Goal: Information Seeking & Learning: Learn about a topic

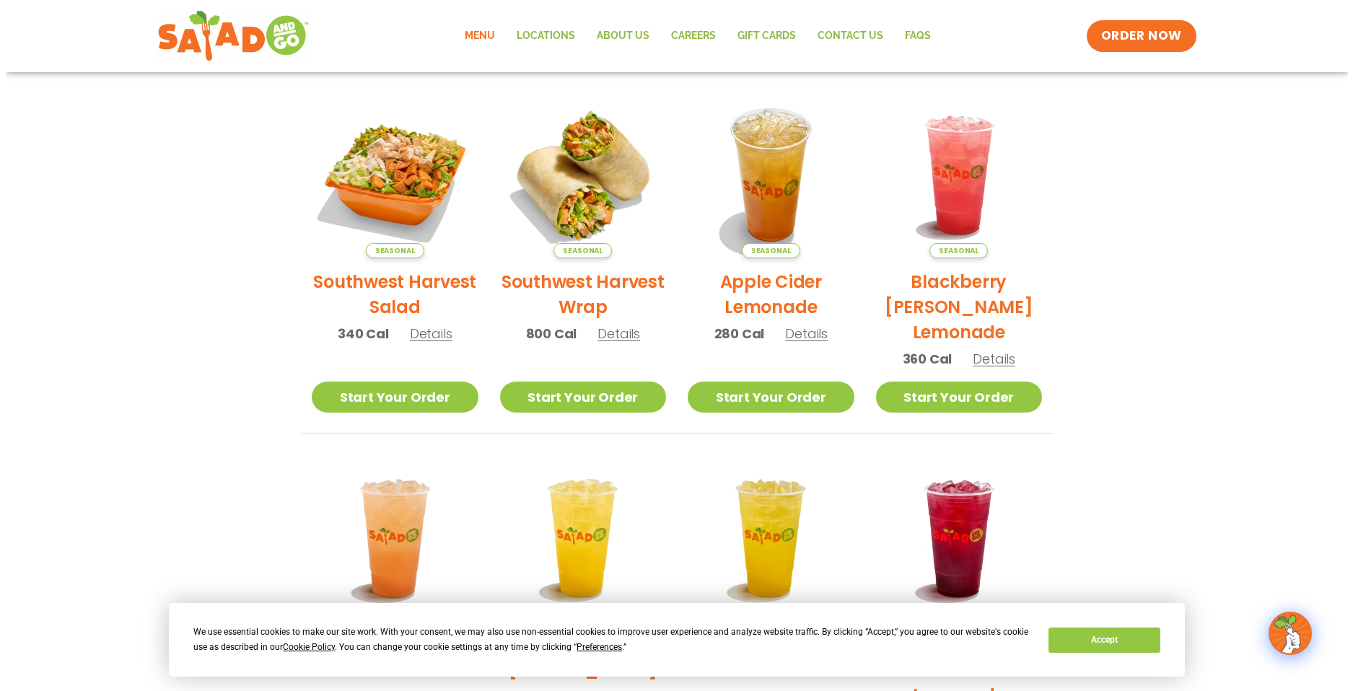
scroll to position [217, 0]
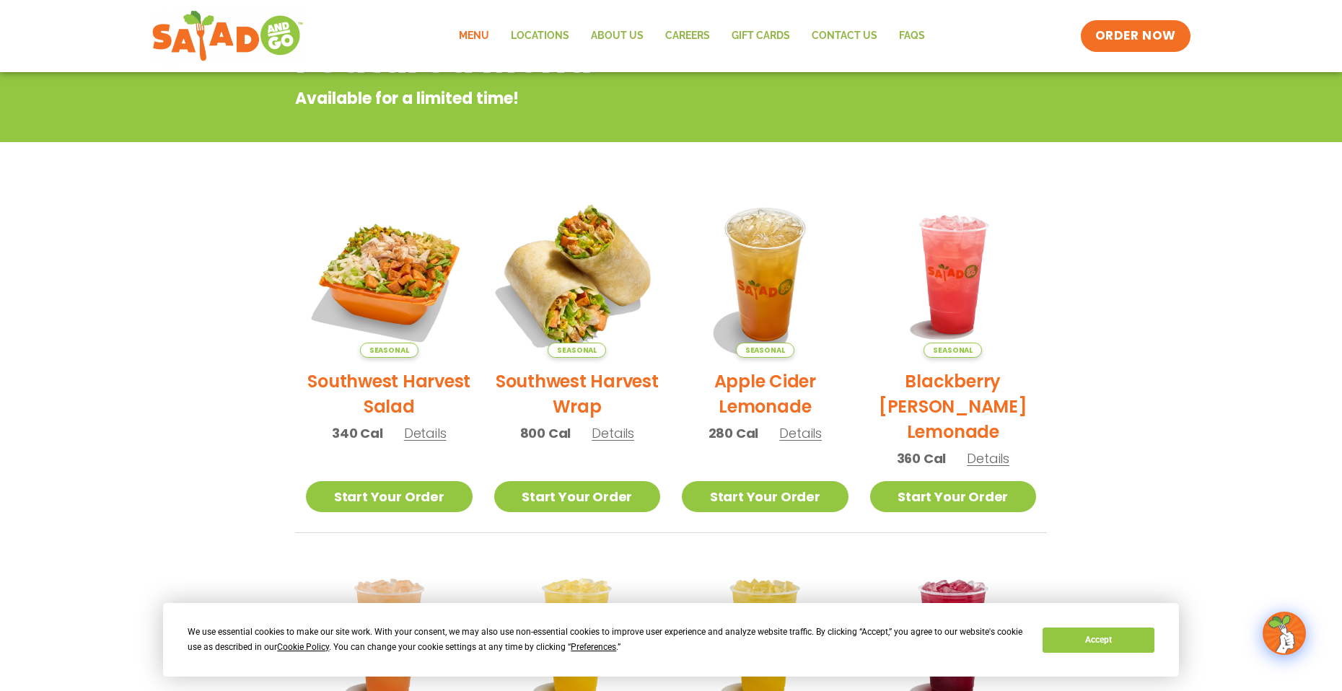
click at [554, 318] on img at bounding box center [577, 275] width 196 height 196
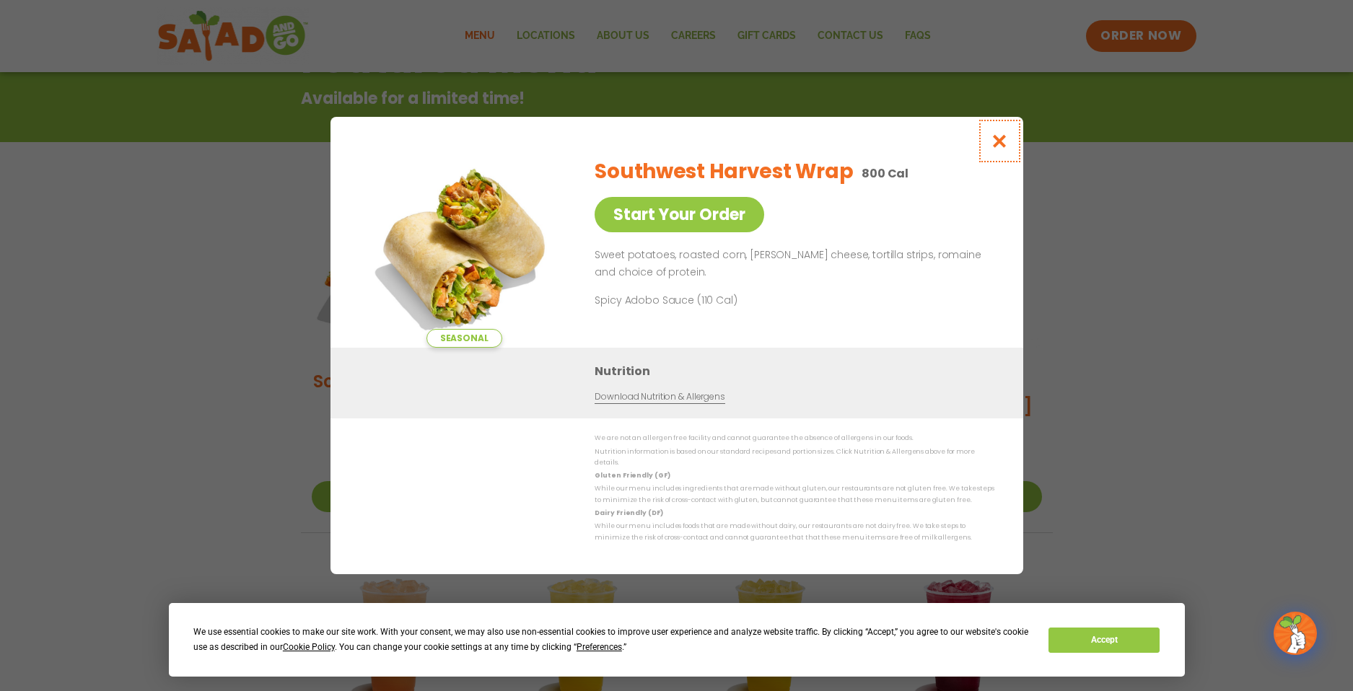
click at [1002, 149] on icon "Close modal" at bounding box center [999, 141] width 18 height 15
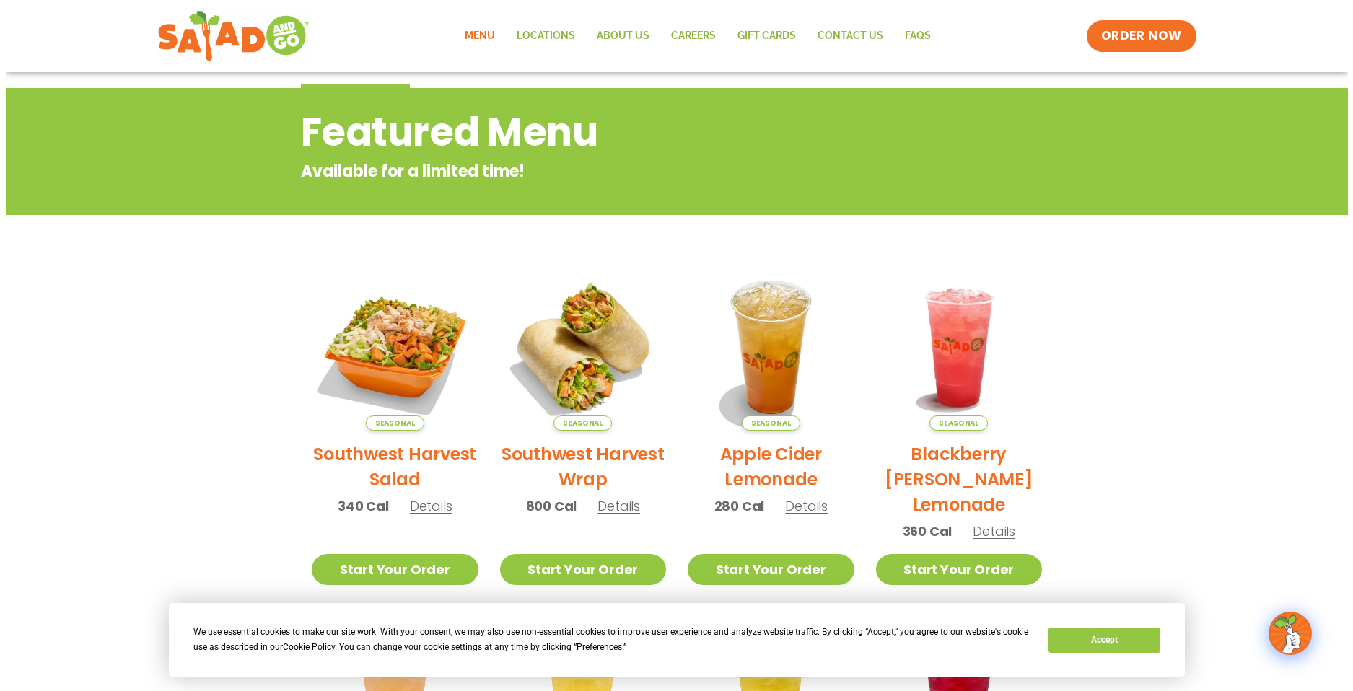
scroll to position [144, 0]
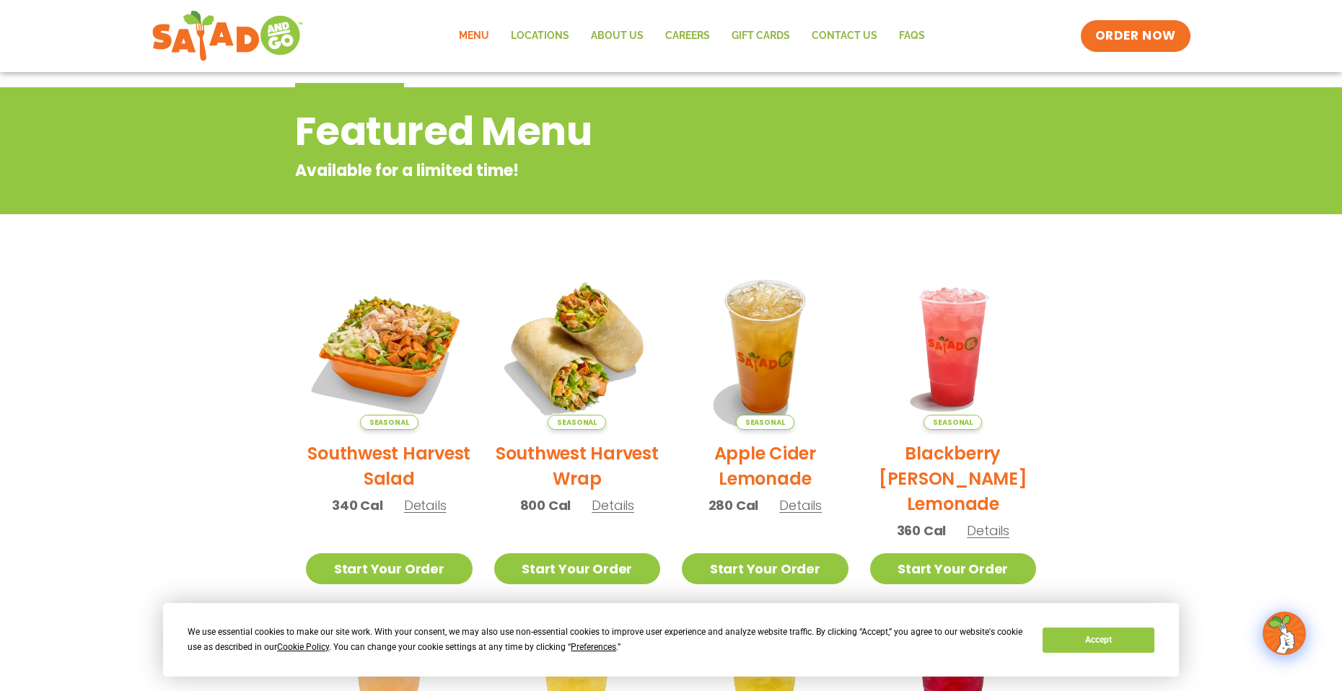
click at [422, 515] on p "340 Cal Details" at bounding box center [389, 505] width 115 height 19
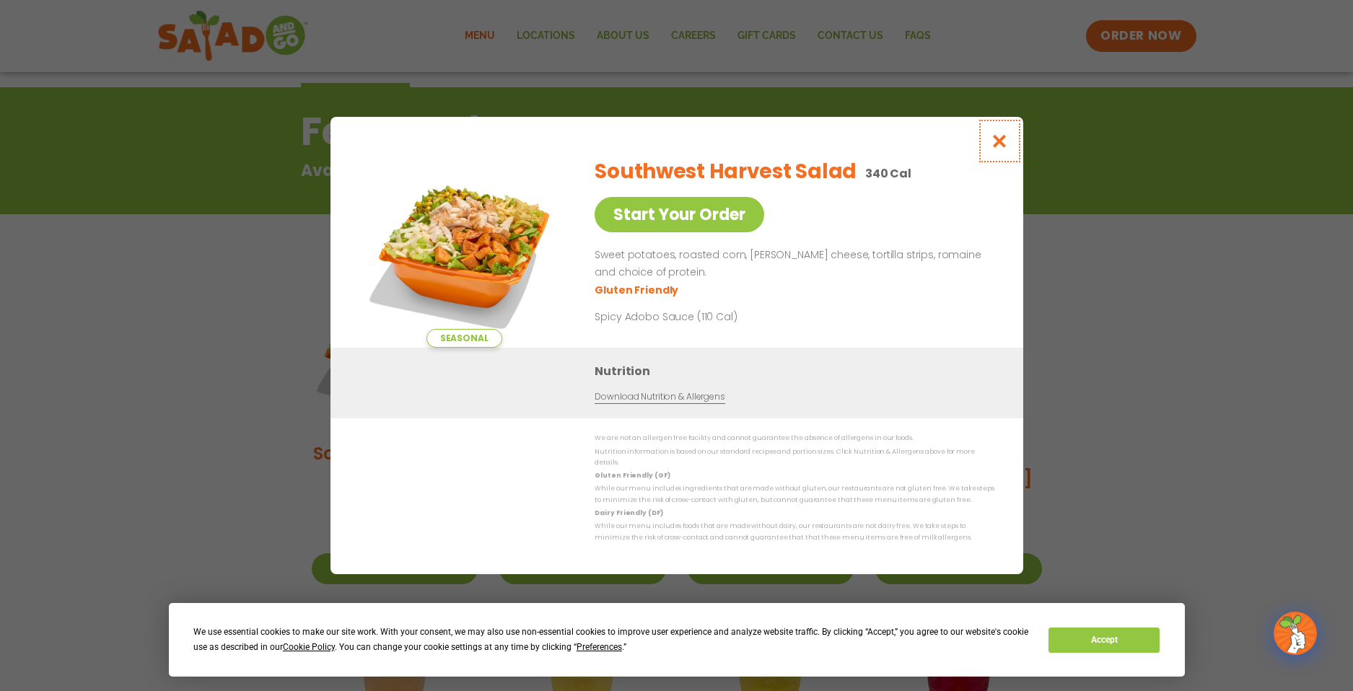
click at [1002, 145] on icon "Close modal" at bounding box center [999, 141] width 18 height 15
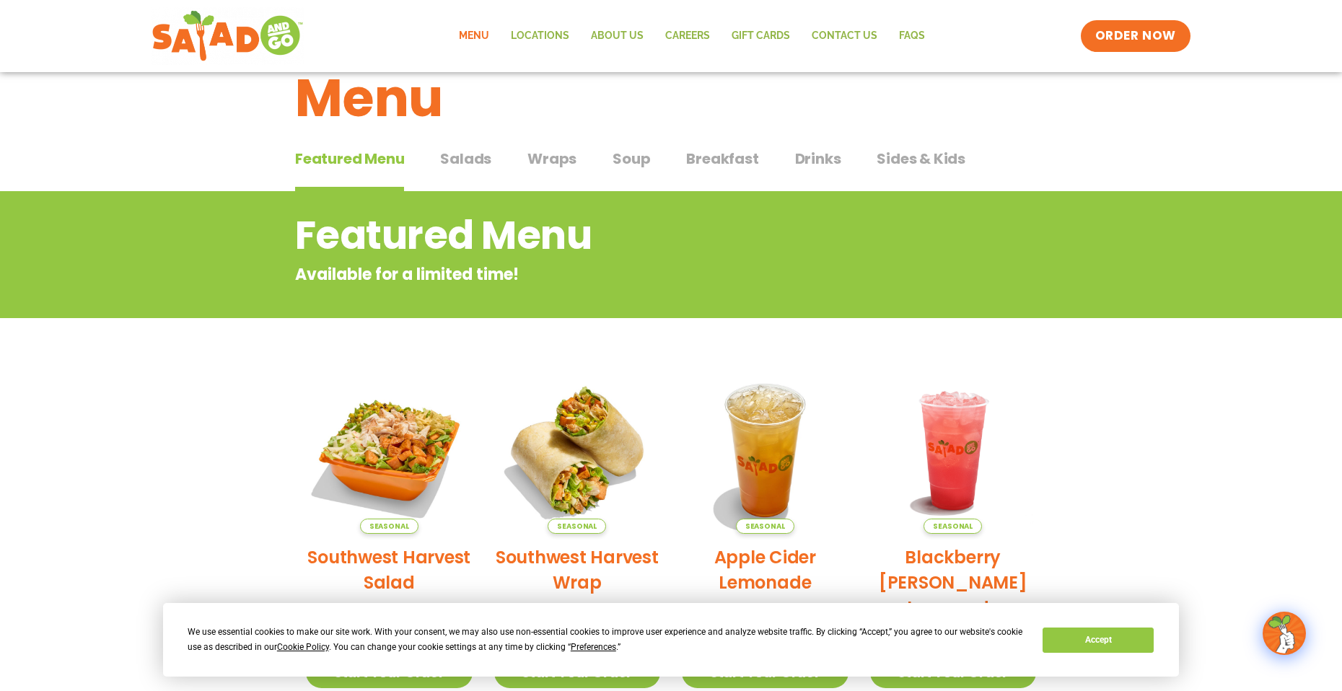
scroll to position [0, 0]
